Goal: Transaction & Acquisition: Purchase product/service

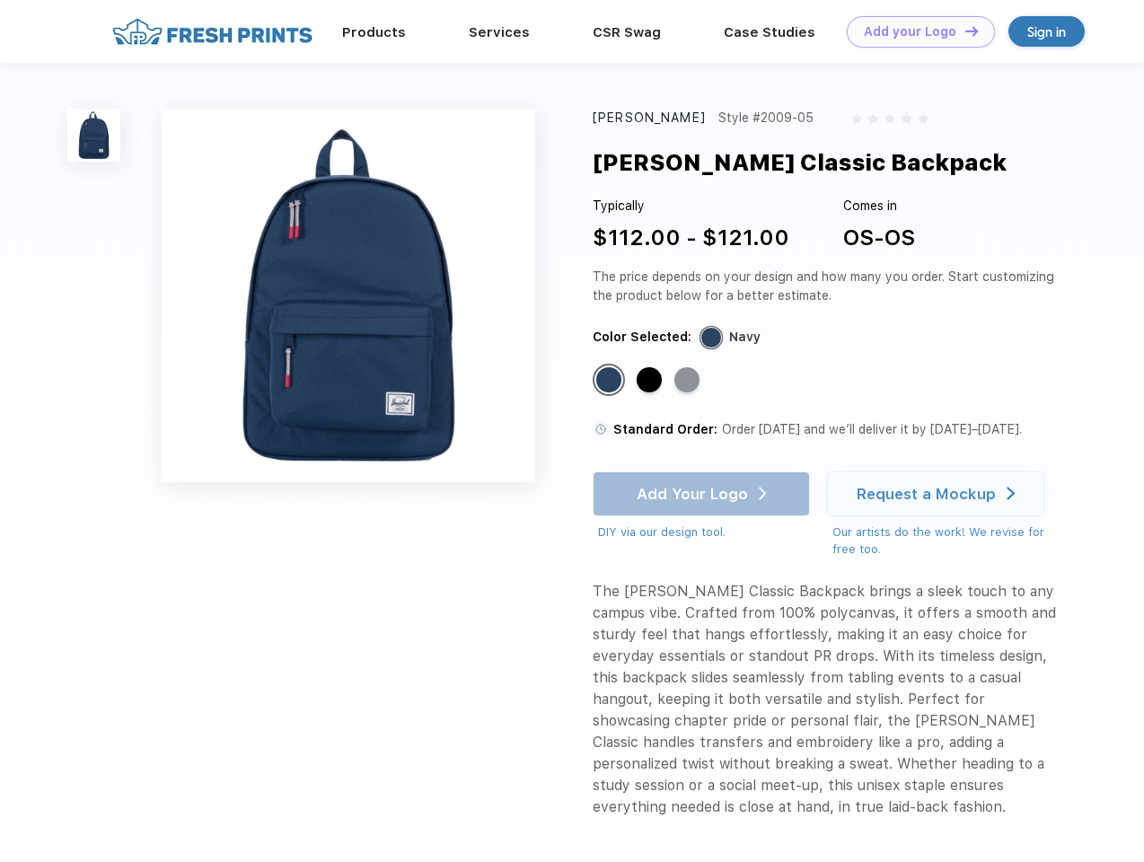
click at [914, 31] on link "Add your Logo Design Tool" at bounding box center [921, 31] width 148 height 31
click at [0, 0] on div "Design Tool" at bounding box center [0, 0] width 0 height 0
click at [964, 31] on link "Add your Logo Design Tool" at bounding box center [921, 31] width 148 height 31
click at [94, 135] on img at bounding box center [93, 135] width 53 height 53
click at [611, 381] on div "Standard Color" at bounding box center [608, 379] width 25 height 25
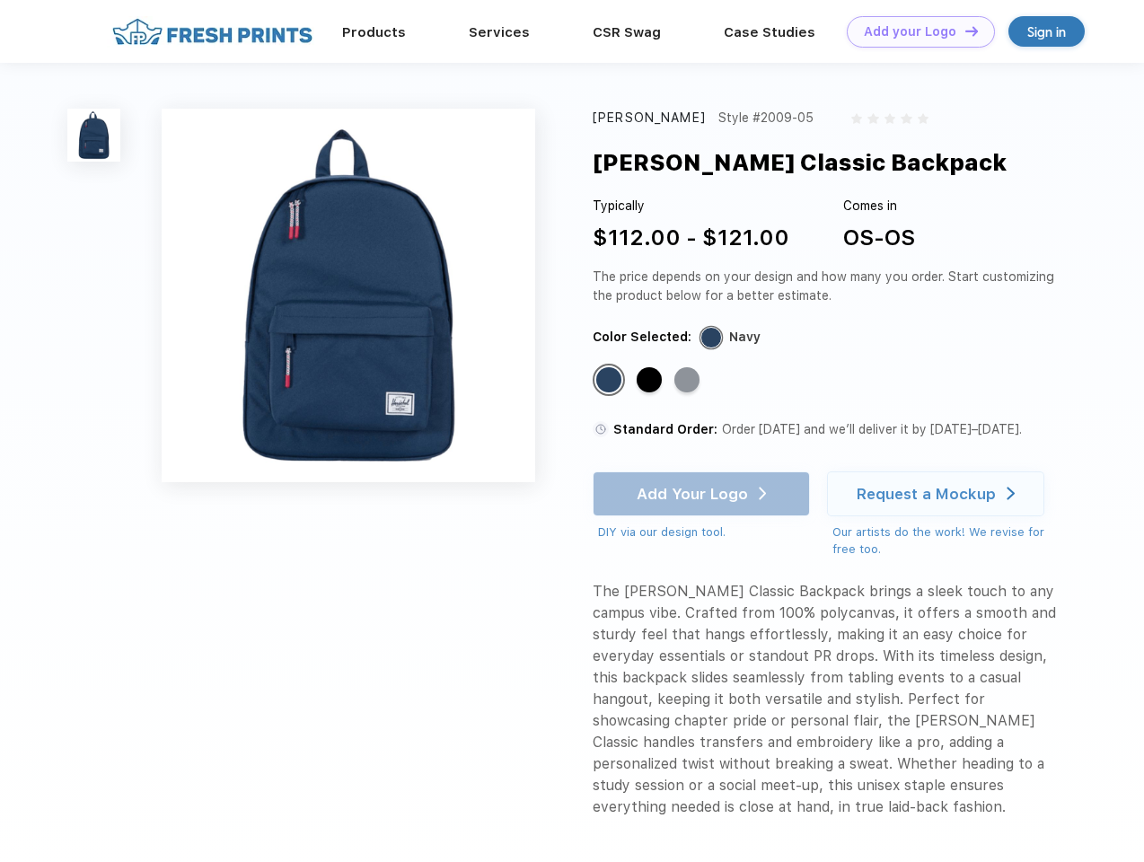
click at [651, 381] on div "Standard Color" at bounding box center [649, 379] width 25 height 25
click at [689, 381] on div "Standard Color" at bounding box center [686, 379] width 25 height 25
click at [703, 494] on div "Add Your Logo DIY via our design tool. Ah shoot! This product isn't up in our d…" at bounding box center [701, 506] width 217 height 70
click at [938, 494] on div "Request a Mockup" at bounding box center [926, 494] width 139 height 18
